Goal: Navigation & Orientation: Find specific page/section

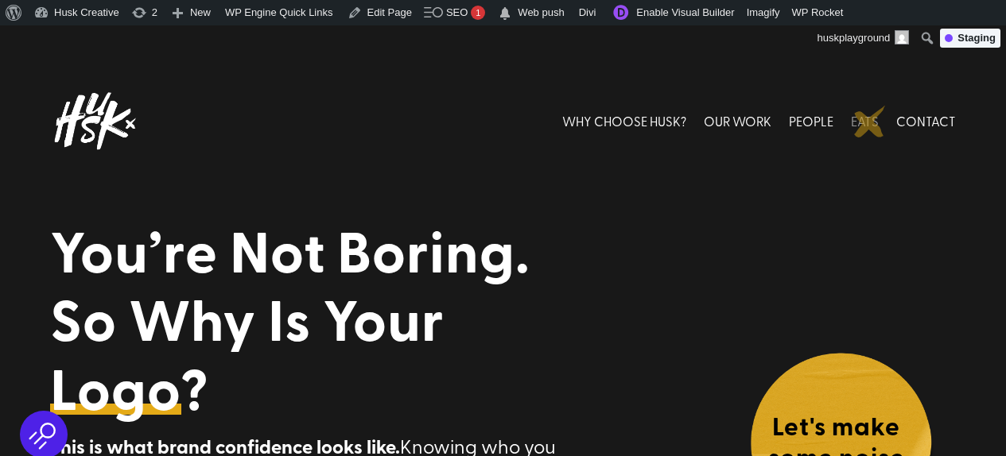
click at [870, 122] on link "EATS" at bounding box center [865, 121] width 28 height 71
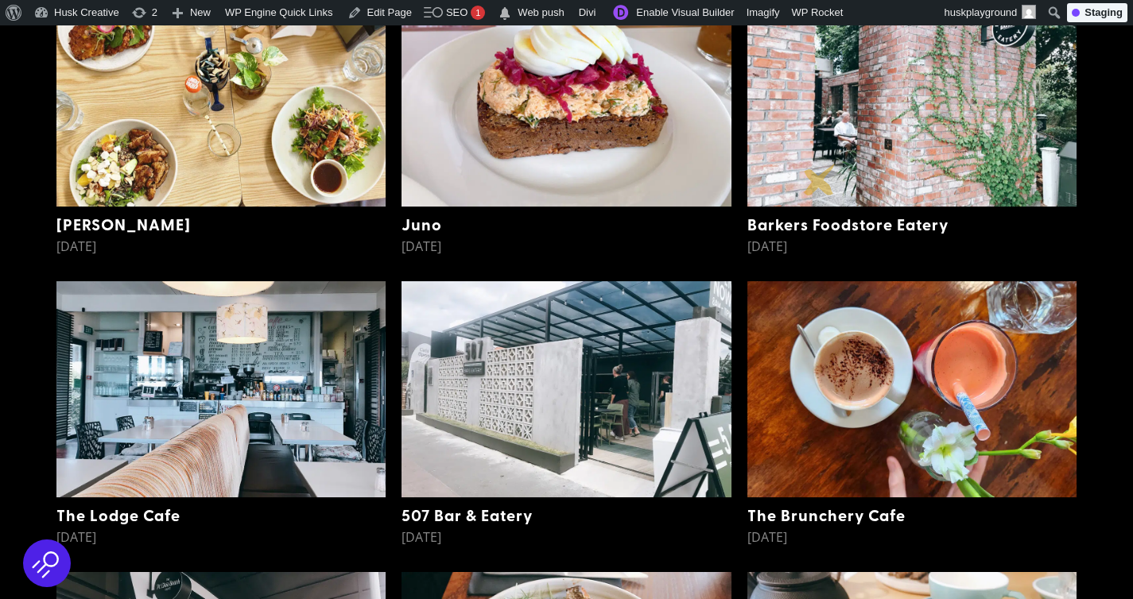
scroll to position [711, 0]
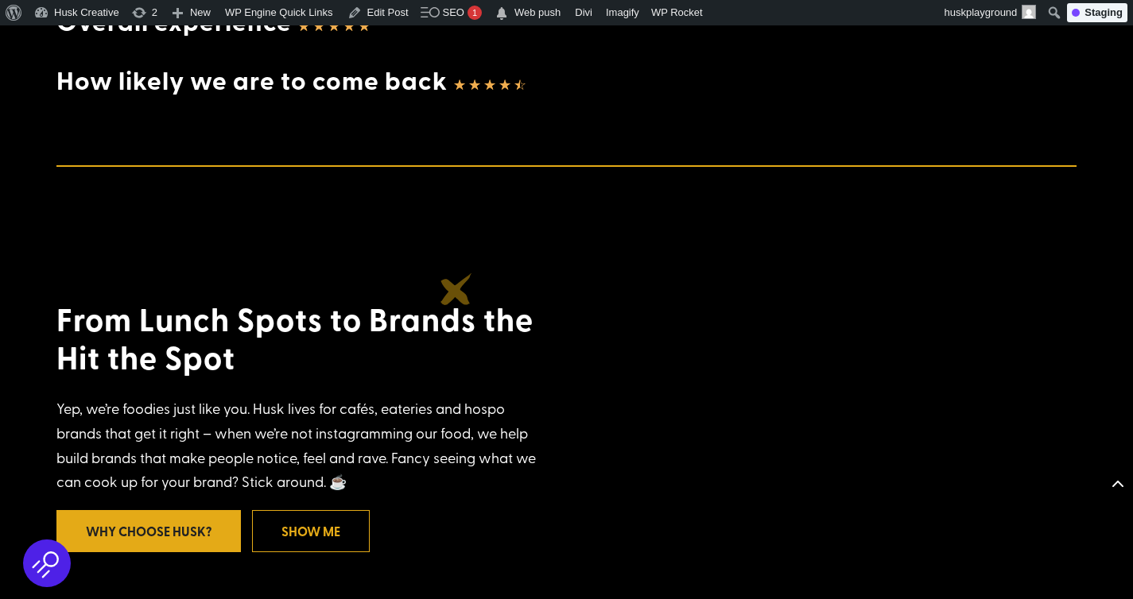
scroll to position [3309, 0]
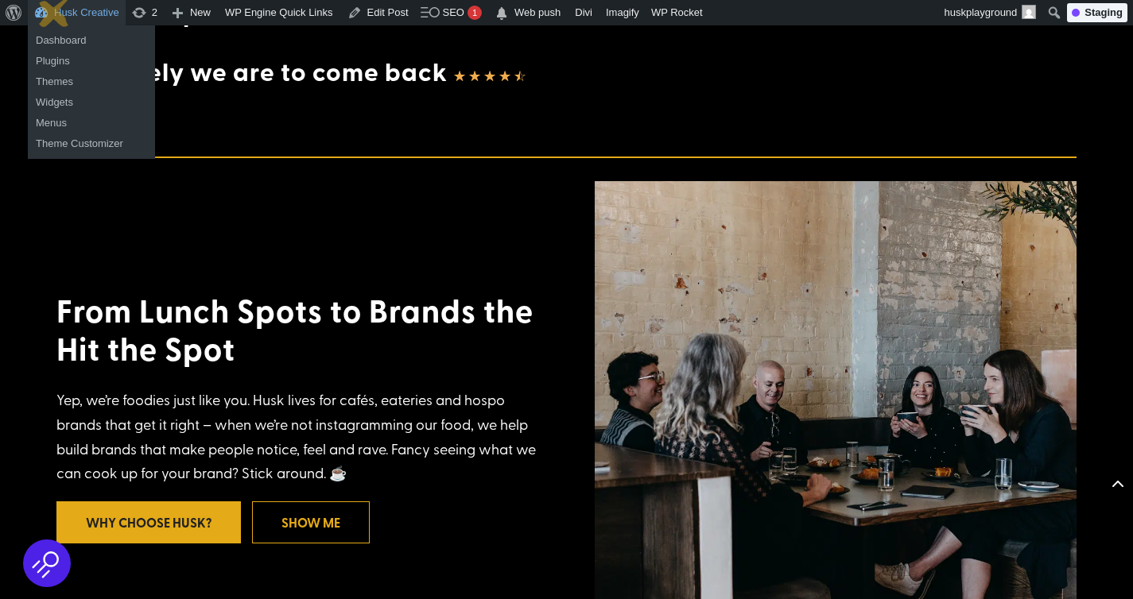
click at [55, 11] on link "Husk Creative" at bounding box center [77, 12] width 98 height 25
